Goal: Task Accomplishment & Management: Manage account settings

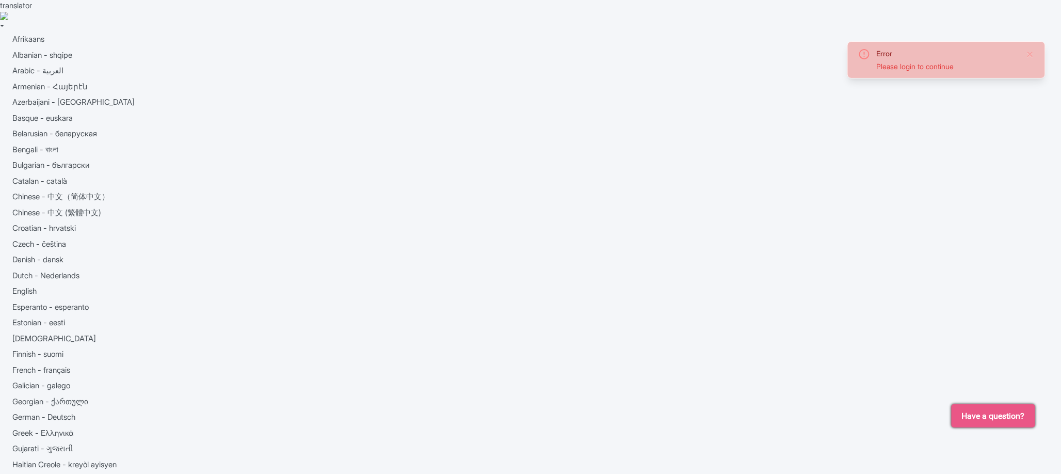
type input "ha.buihoang@adamosoft.com"
type input "Signing in..."
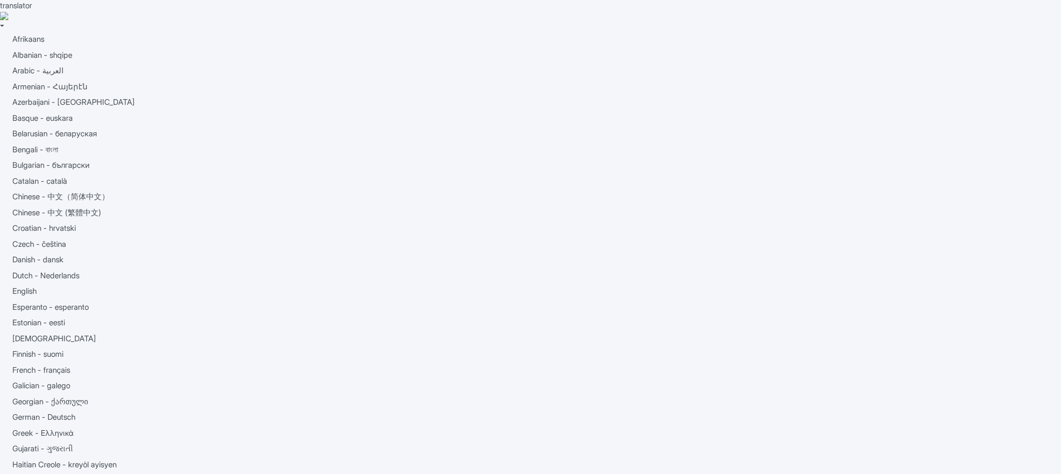
type trix-editor "<div>Meet your expert guide near Park Güell's gates. Gain access to the park wh…"
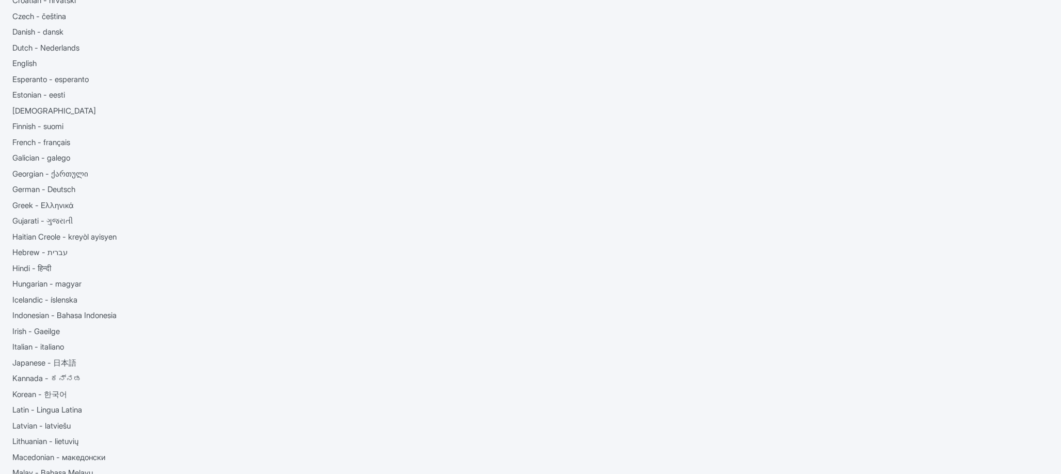
scroll to position [233, 0]
drag, startPoint x: 367, startPoint y: 292, endPoint x: 324, endPoint y: 291, distance: 42.9
copy span "Availability Notes"
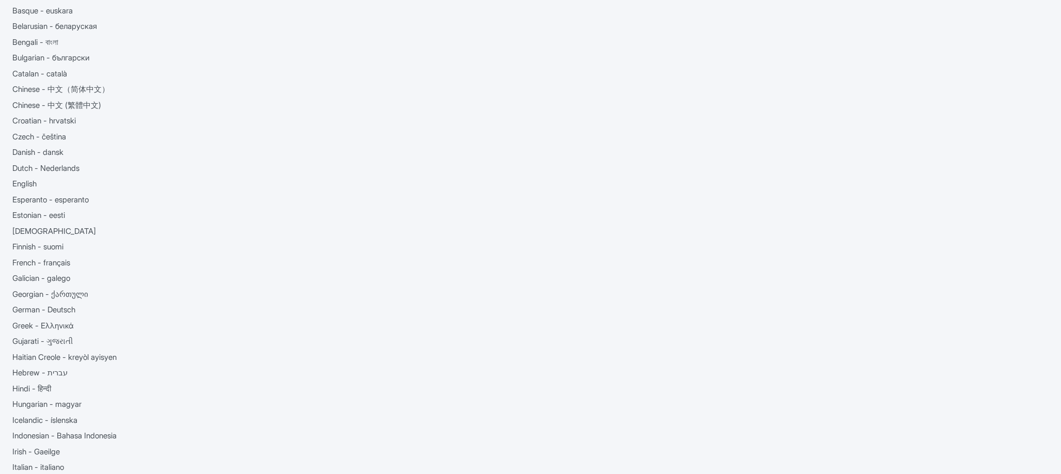
scroll to position [0, 0]
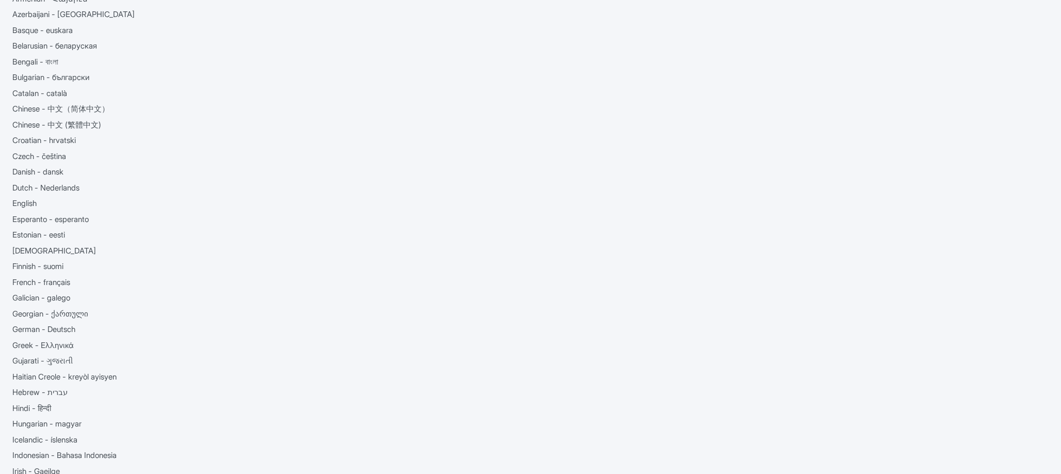
scroll to position [101, 0]
